Goal: Task Accomplishment & Management: Use online tool/utility

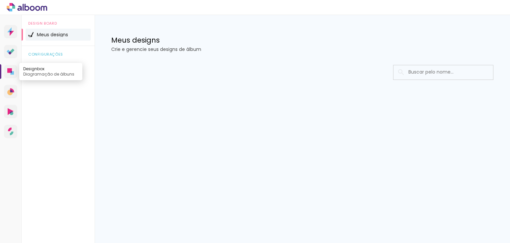
click at [11, 75] on link "Designbox Diagramação de álbuns" at bounding box center [10, 71] width 13 height 13
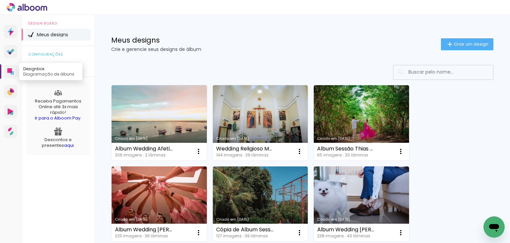
click at [12, 73] on icon at bounding box center [12, 72] width 3 height 3
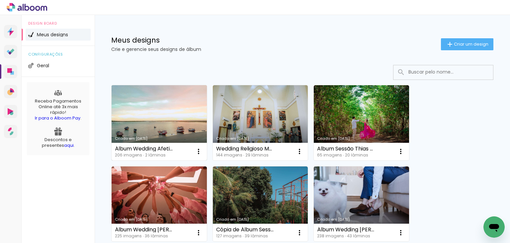
click at [166, 107] on link "Criado em 08/10/25" at bounding box center [159, 122] width 95 height 75
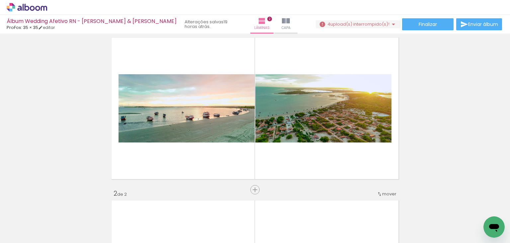
scroll to position [33, 0]
